Goal: Task Accomplishment & Management: Use online tool/utility

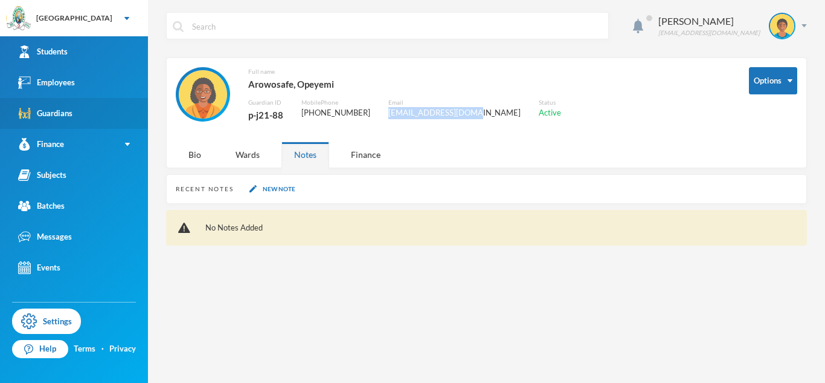
click at [80, 108] on link "Guardians" at bounding box center [74, 113] width 148 height 31
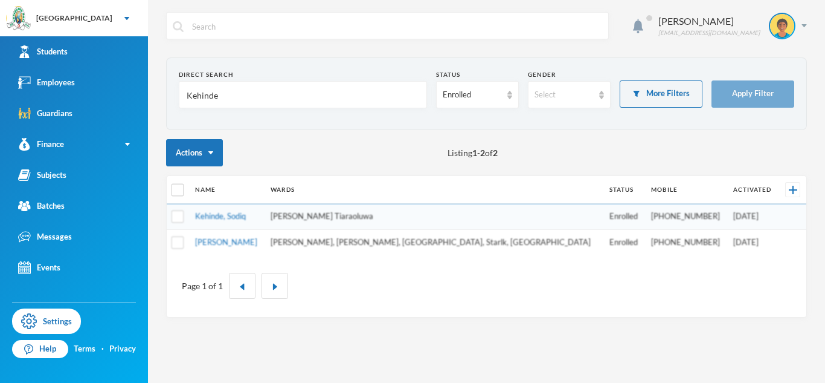
click at [201, 95] on input "Kehinde" at bounding box center [303, 95] width 235 height 27
click at [246, 152] on div "Actions Listing 1 - 2 of 2" at bounding box center [486, 152] width 641 height 27
click at [175, 190] on input "checkbox" at bounding box center [178, 190] width 13 height 13
checkbox input "true"
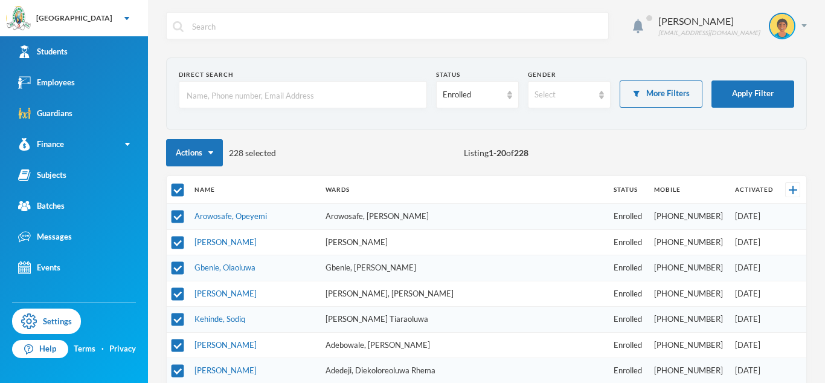
checkbox input "true"
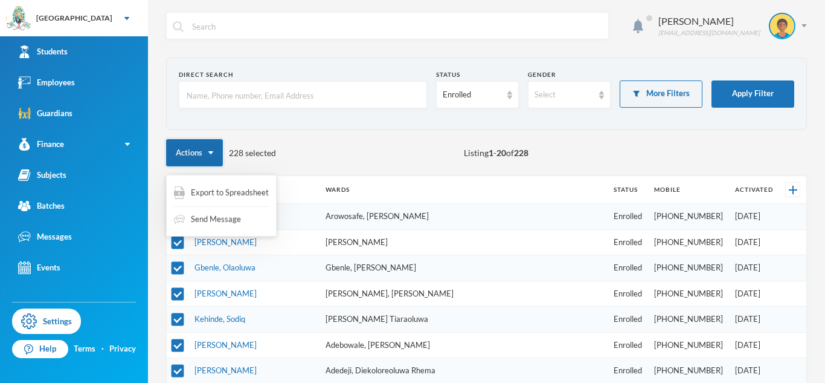
click at [207, 141] on button "Actions" at bounding box center [194, 152] width 57 height 27
click at [225, 196] on span "Export to Spreadsheet" at bounding box center [230, 193] width 78 height 12
